Goal: Communication & Community: Ask a question

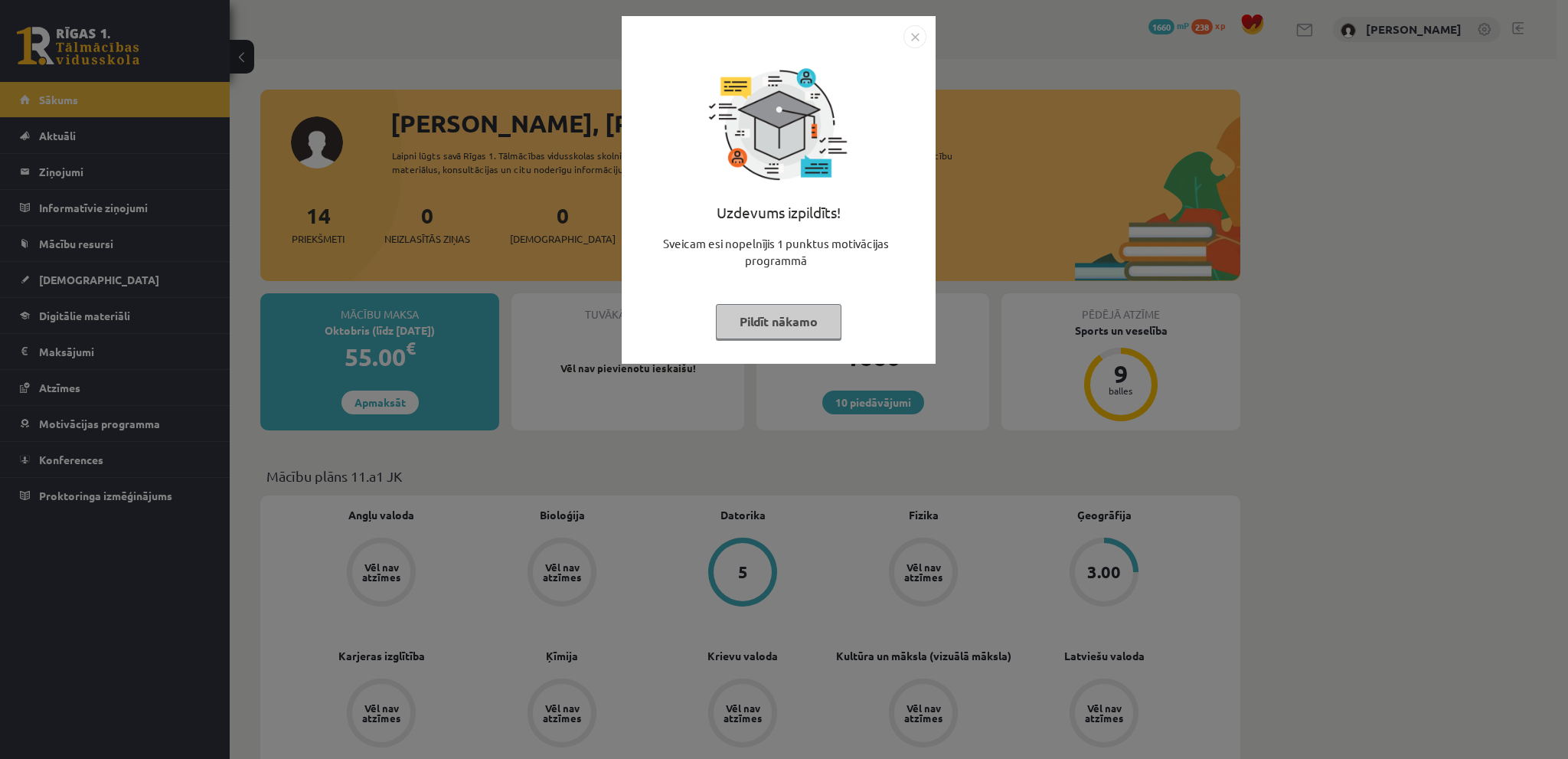
click at [914, 30] on img "Close" at bounding box center [915, 37] width 23 height 23
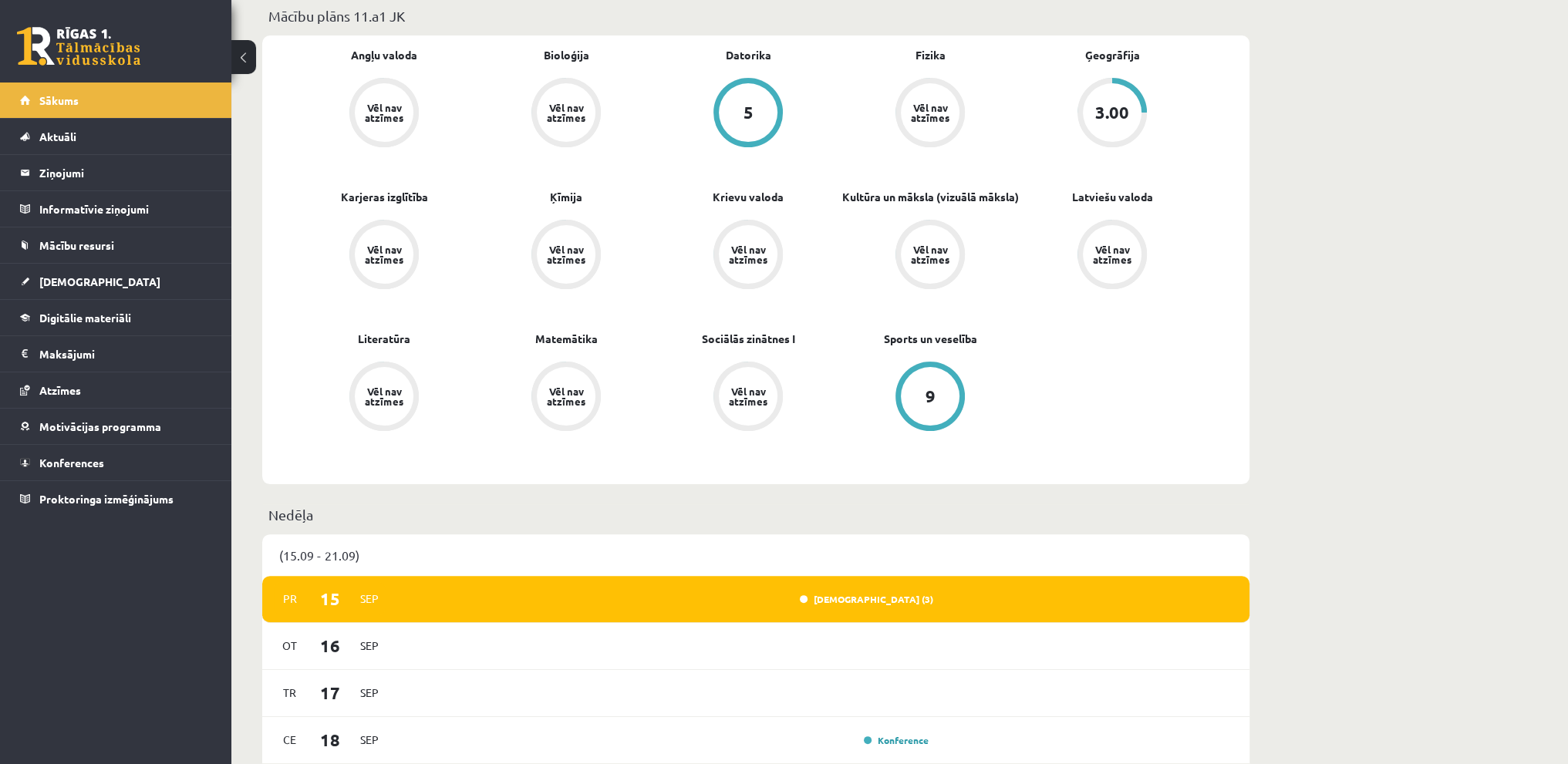
scroll to position [386, 0]
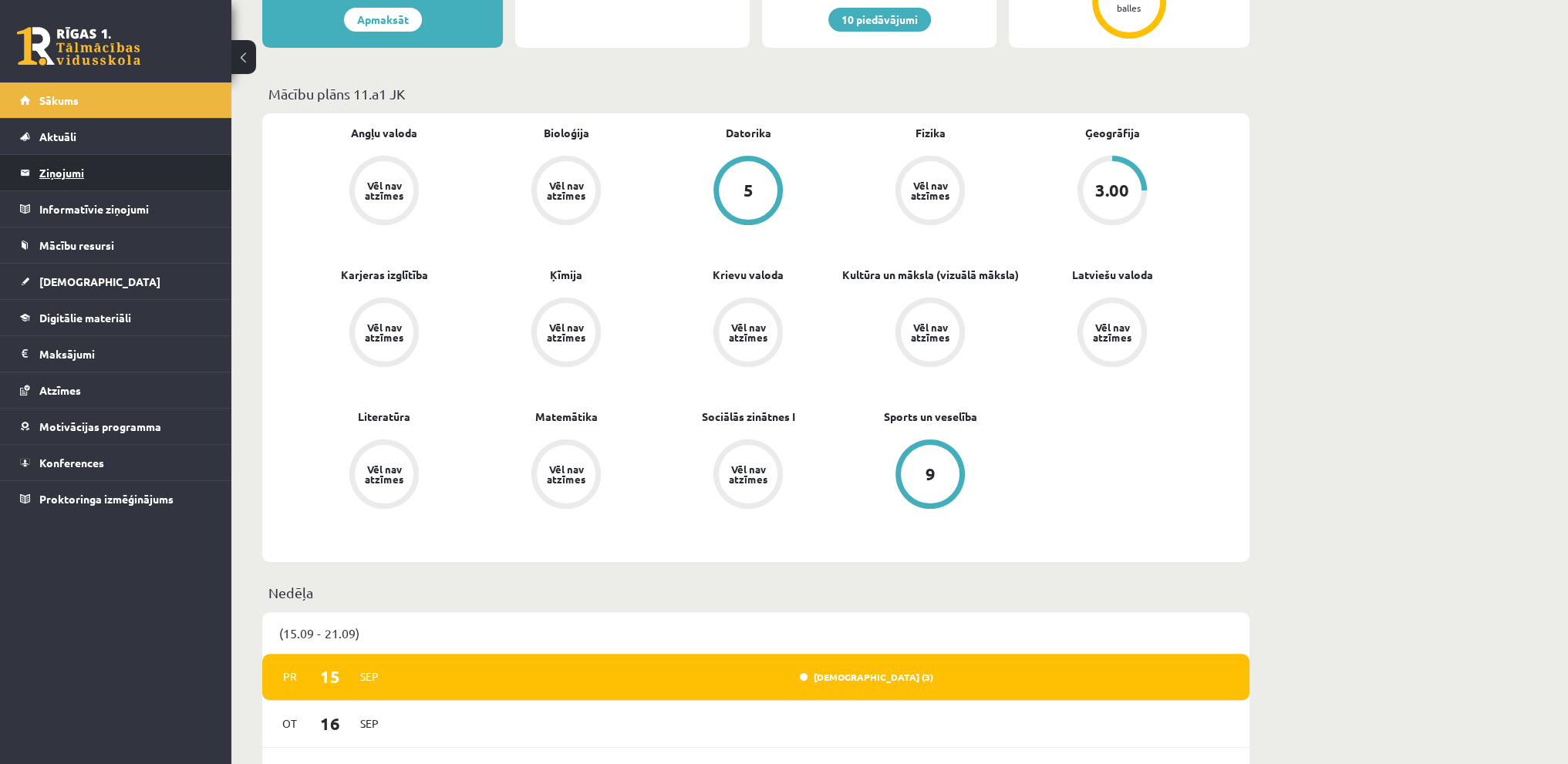
click at [49, 181] on legend "Ziņojumi 0" at bounding box center [126, 173] width 173 height 35
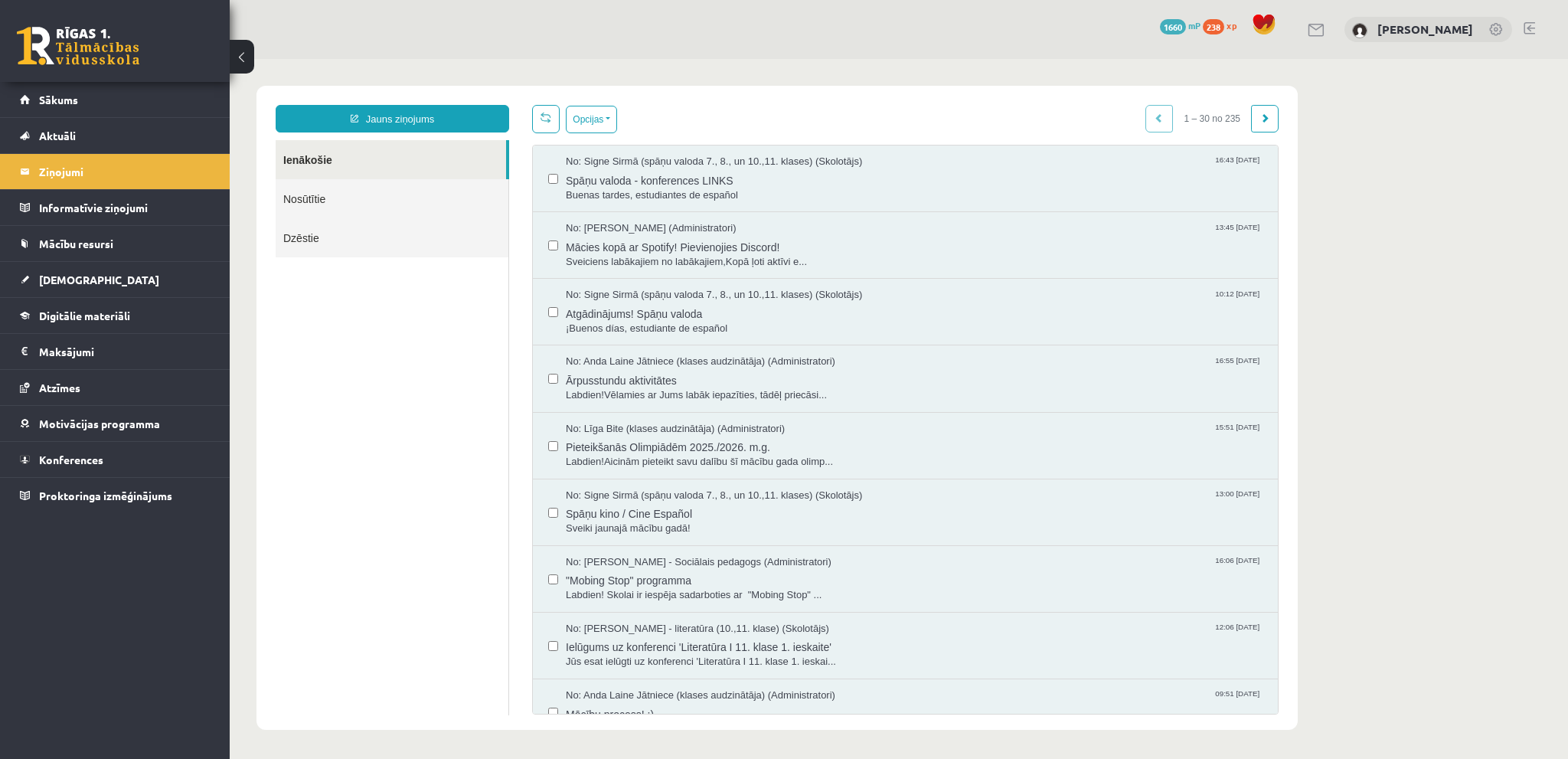
click at [386, 195] on link "Nosūtītie" at bounding box center [392, 199] width 233 height 39
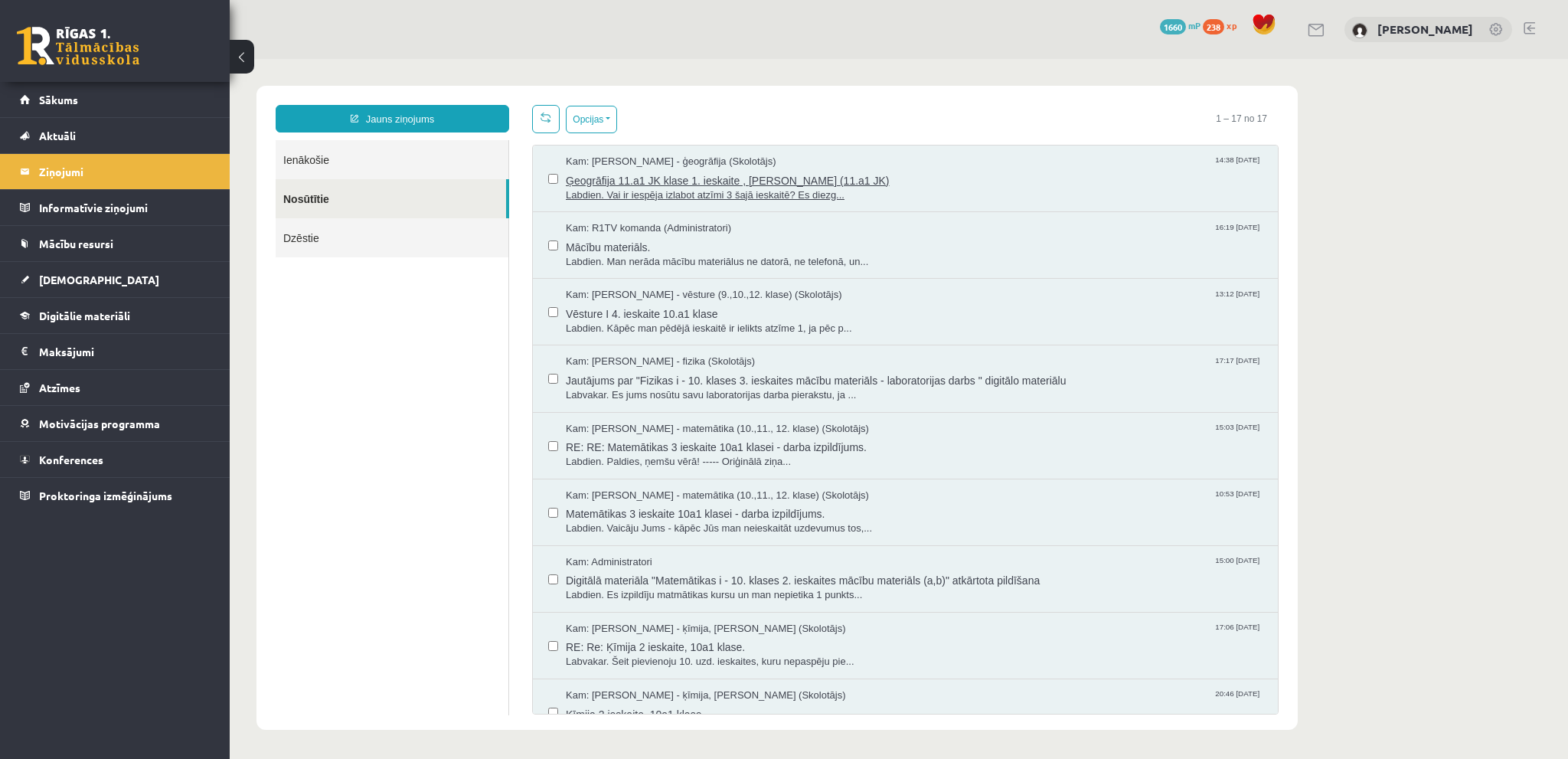
click at [809, 196] on span "Labdien. Vai ir iespēja izlabot atzīmi 3 šajā ieskaitē? Es diezg..." at bounding box center [914, 196] width 697 height 15
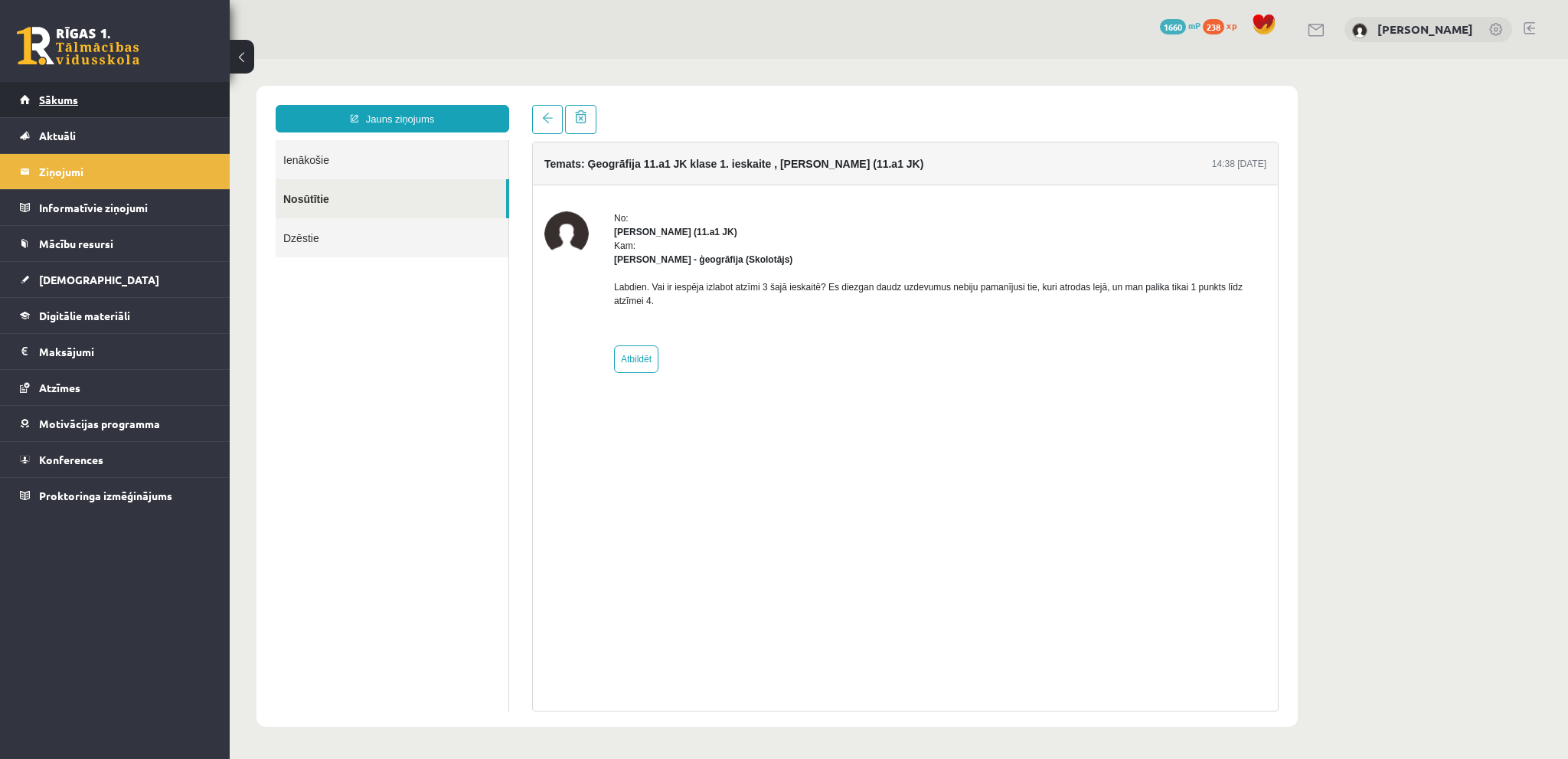
click at [122, 96] on link "Sākums" at bounding box center [115, 100] width 191 height 35
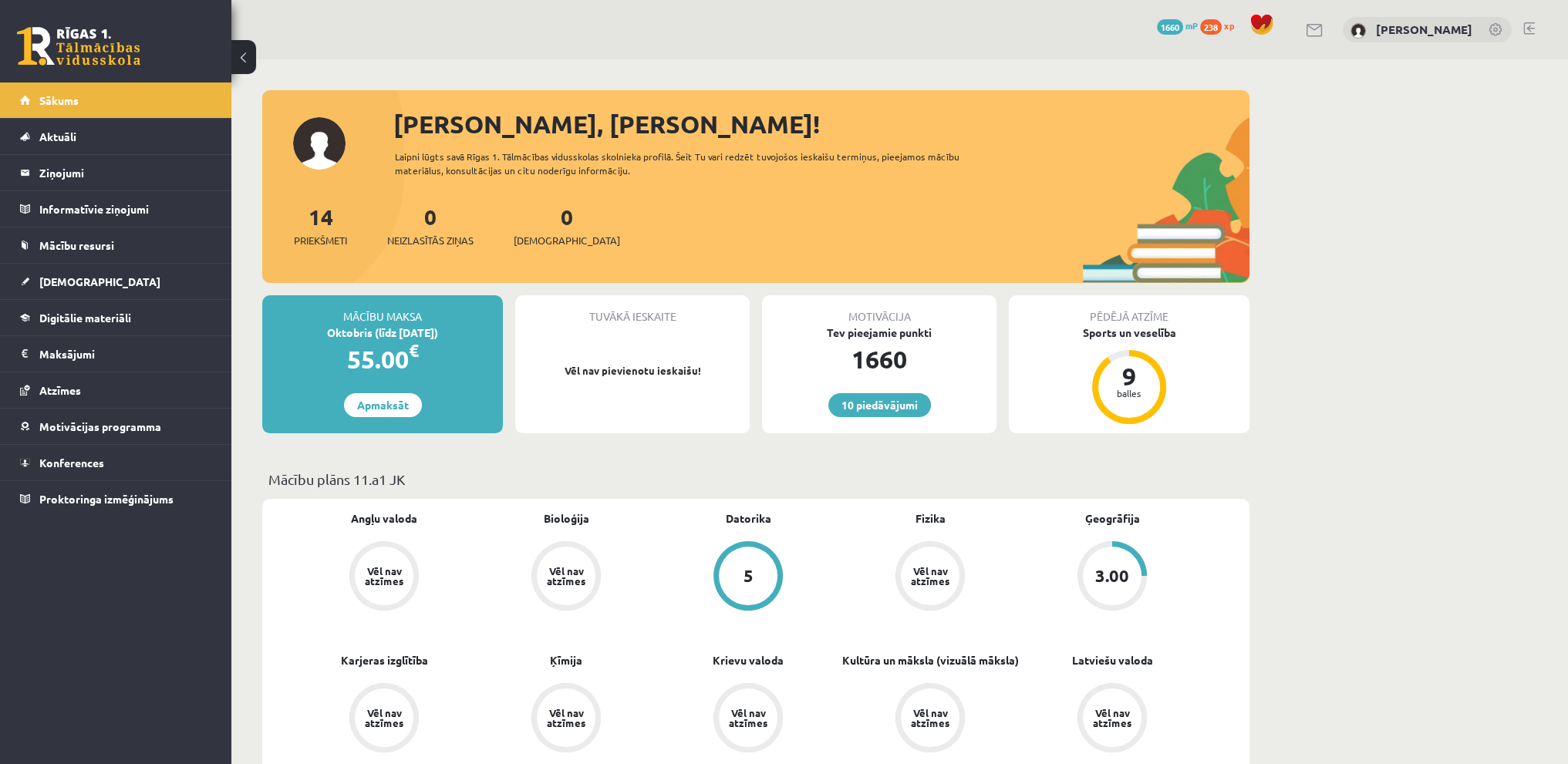
click at [1525, 24] on link at bounding box center [1529, 29] width 12 height 12
